Goal: Information Seeking & Learning: Learn about a topic

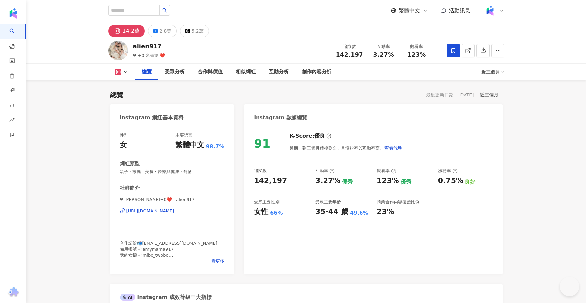
scroll to position [12, 0]
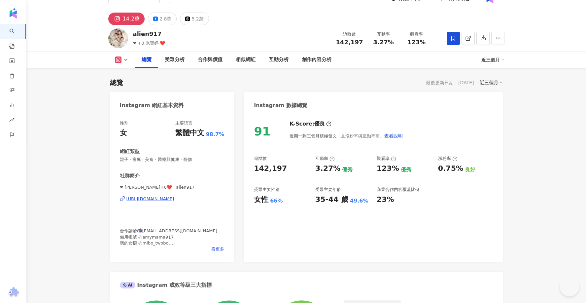
click at [153, 200] on div "https://www.instagram.com/alien917/" at bounding box center [150, 199] width 48 height 6
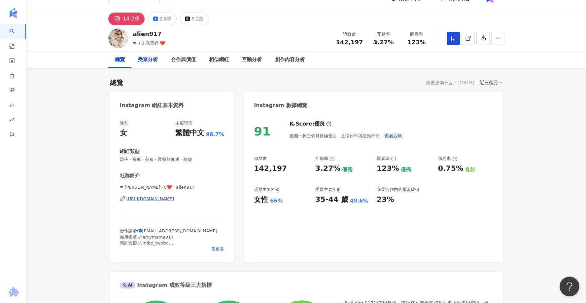
scroll to position [0, 0]
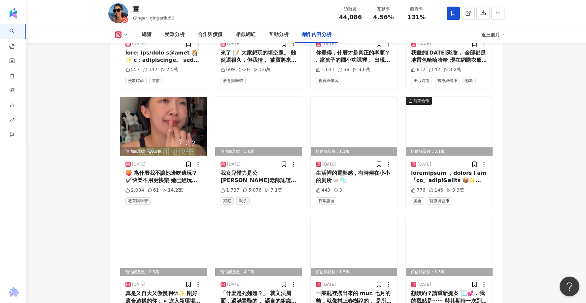
scroll to position [2230, 0]
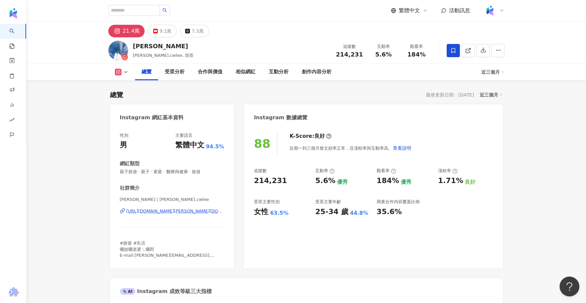
click at [158, 214] on div "https://www.instagram.com/daniel.cwlee/" at bounding box center [175, 211] width 98 height 6
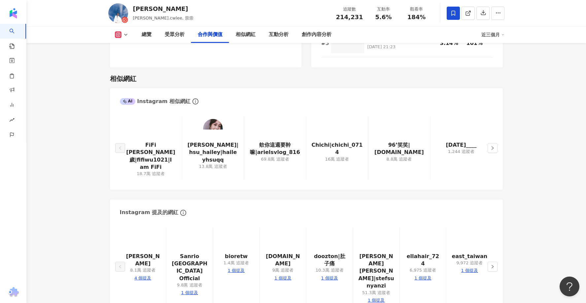
scroll to position [1062, 0]
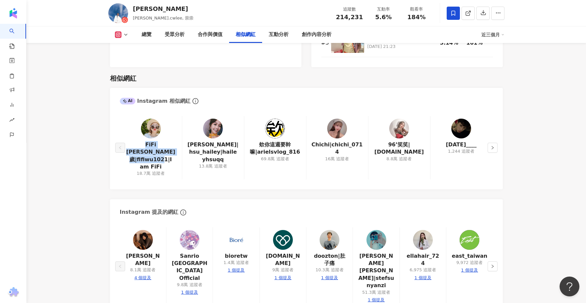
click at [95, 173] on div "總覽 最後更新日期：2025/8/26 近三個月 Instagram 網紅基本資料 性別 男 主要語言 繁體中文 94.5% 網紅類型 親子旅遊 · 親子 ·…" at bounding box center [306, 250] width 423 height 2464
click at [490, 143] on button "button" at bounding box center [493, 148] width 10 height 10
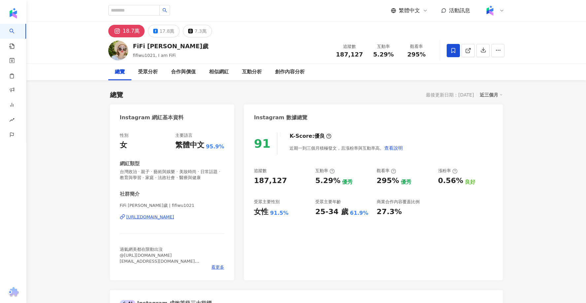
click at [159, 216] on div "[URL][DOMAIN_NAME]" at bounding box center [150, 217] width 48 height 6
drag, startPoint x: 163, startPoint y: 46, endPoint x: 132, endPoint y: 46, distance: 30.4
click at [133, 46] on div "FiFi 吳三歲" at bounding box center [171, 46] width 76 height 8
copy div "FiFi 吳三歲"
drag, startPoint x: 344, startPoint y: 213, endPoint x: 310, endPoint y: 213, distance: 34.0
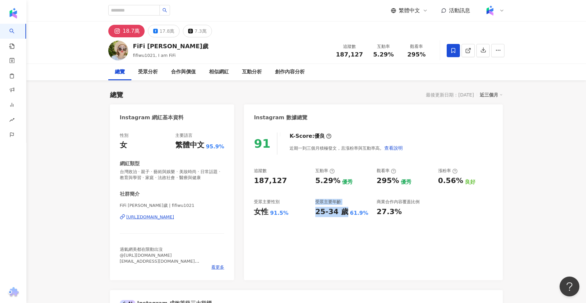
click at [310, 213] on div "追蹤數 187,127 互動率 5.29% 優秀 觀看率 295% 優秀 漲粉率 0.56% 良好 受眾主要性別 女性 91.5% 受眾主要年齡 25-34 …" at bounding box center [373, 192] width 239 height 49
click at [316, 234] on div "91 K-Score : 優良 近期一到三個月積極發文，且漲粉率與互動率高。 查看說明 追蹤數 187,127 互動率 5.29% 優秀 觀看率 295% 優…" at bounding box center [373, 203] width 259 height 154
drag, startPoint x: 292, startPoint y: 213, endPoint x: 248, endPoint y: 198, distance: 46.5
click at [248, 198] on div "91 K-Score : 優良 近期一到三個月積極發文，且漲粉率與互動率高。 查看說明 追蹤數 187,127 互動率 5.29% 優秀 觀看率 295% 優…" at bounding box center [373, 203] width 259 height 154
click at [281, 236] on div "91 K-Score : 優良 近期一到三個月積極發文，且漲粉率與互動率高。 查看說明 追蹤數 187,127 互動率 5.29% 優秀 觀看率 295% 優…" at bounding box center [373, 203] width 259 height 154
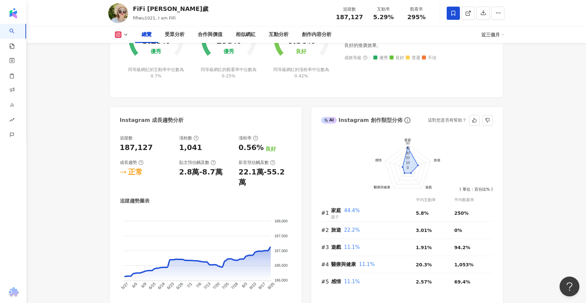
scroll to position [314, 0]
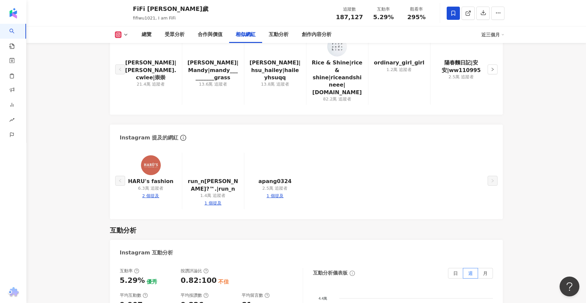
scroll to position [1208, 0]
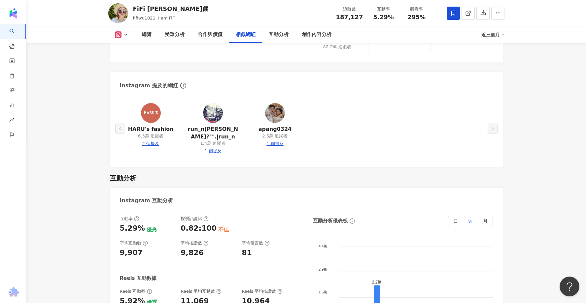
click at [277, 103] on img at bounding box center [275, 113] width 20 height 20
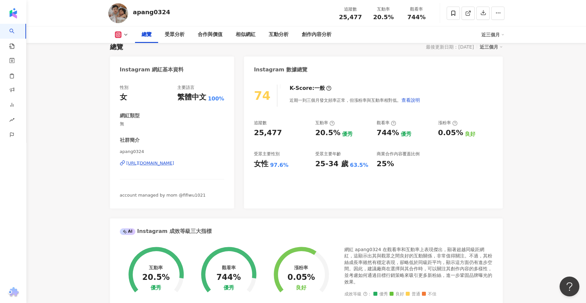
scroll to position [49, 0]
click at [174, 163] on div "https://www.instagram.com/apang0324/" at bounding box center [150, 162] width 48 height 6
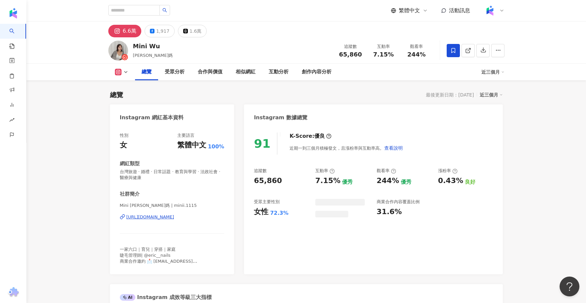
scroll to position [40, 0]
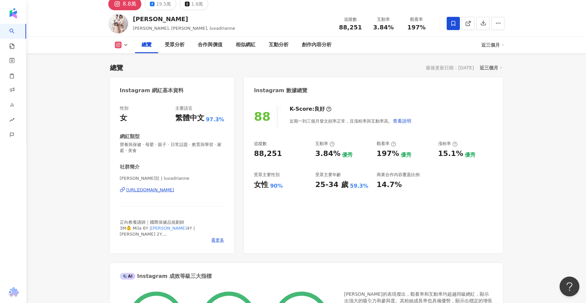
scroll to position [45, 0]
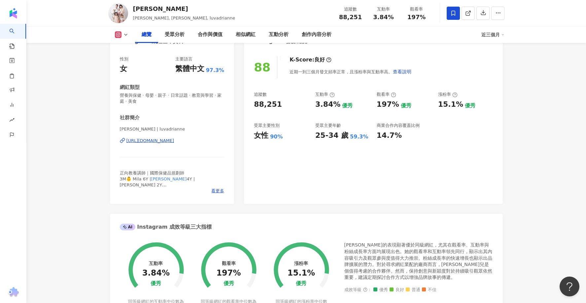
scroll to position [76, 0]
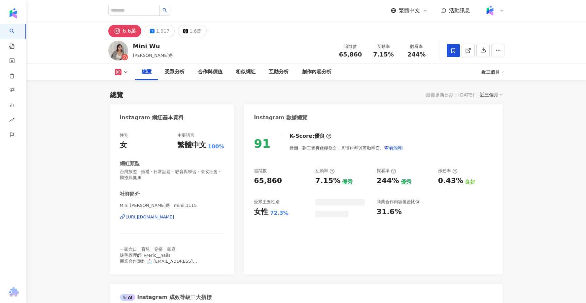
scroll to position [40, 0]
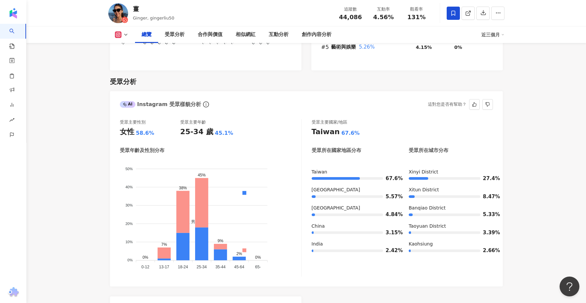
scroll to position [547, 0]
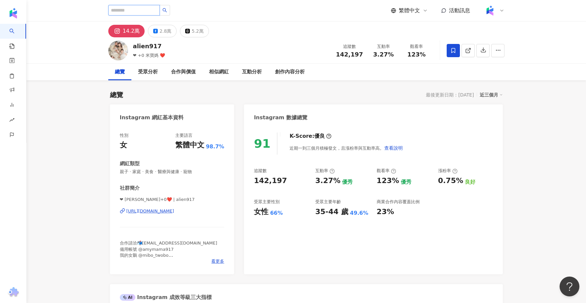
click at [144, 11] on input "search" at bounding box center [134, 10] width 52 height 11
paste input "**********"
type input "**********"
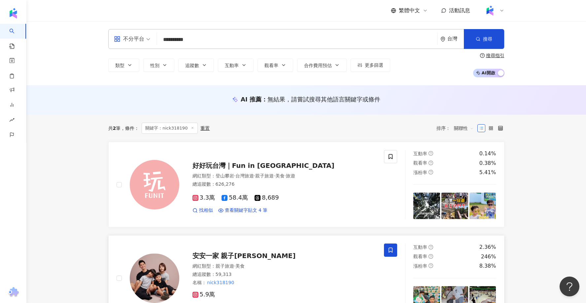
click at [222, 254] on span "安安一家 親子遊" at bounding box center [243, 256] width 103 height 8
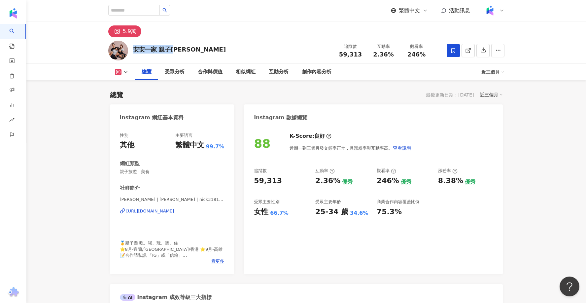
drag, startPoint x: 137, startPoint y: 49, endPoint x: 133, endPoint y: 48, distance: 4.0
click at [133, 48] on div "安安一家 親子遊 追蹤數 59,313 互動率 2.36% 觀看率 246%" at bounding box center [306, 50] width 423 height 26
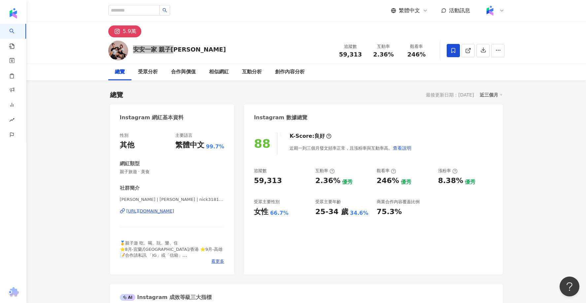
scroll to position [11, 0]
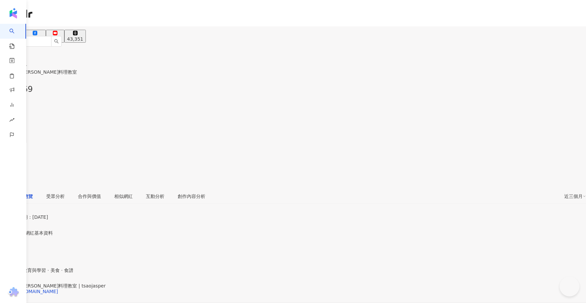
type input "**"
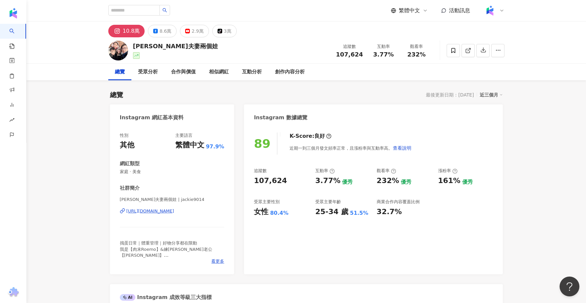
click at [164, 210] on div "https://www.instagram.com/jackie9014/" at bounding box center [150, 211] width 48 height 6
